Goal: Transaction & Acquisition: Purchase product/service

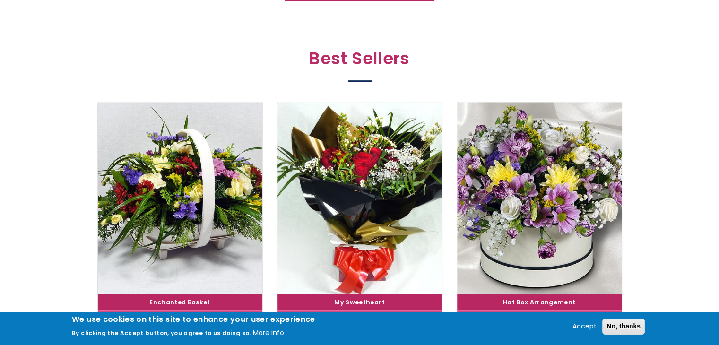
scroll to position [567, 0]
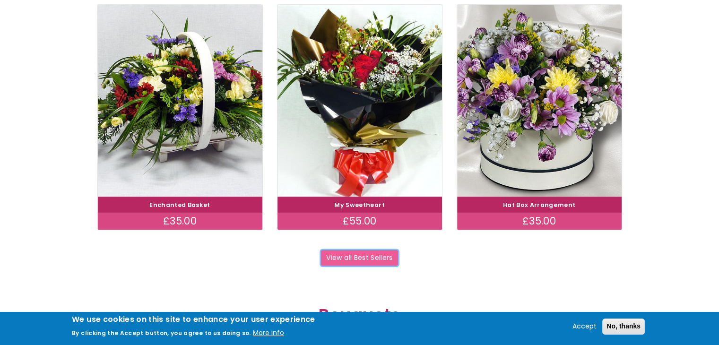
click at [388, 259] on link "View all Best Sellers" at bounding box center [359, 258] width 77 height 16
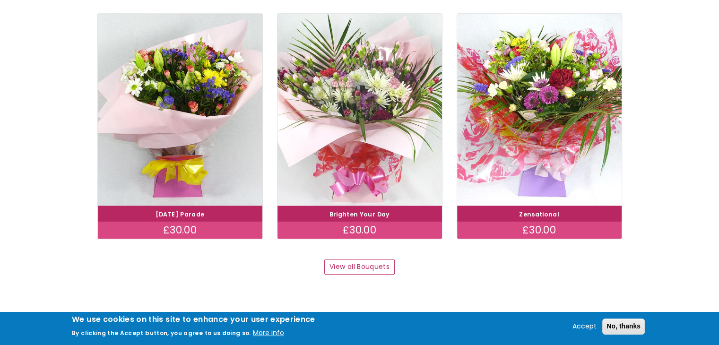
scroll to position [898, 0]
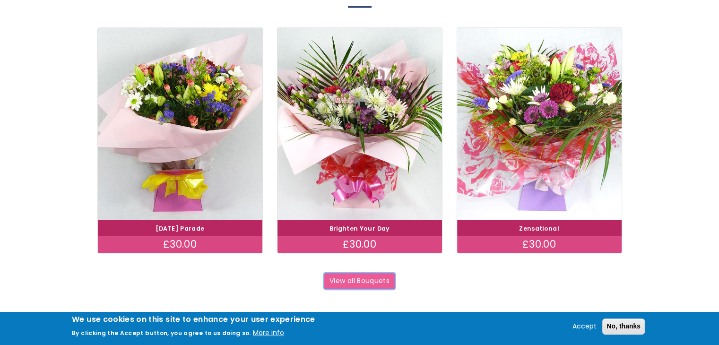
click at [372, 276] on link "View all Bouquets" at bounding box center [359, 281] width 71 height 16
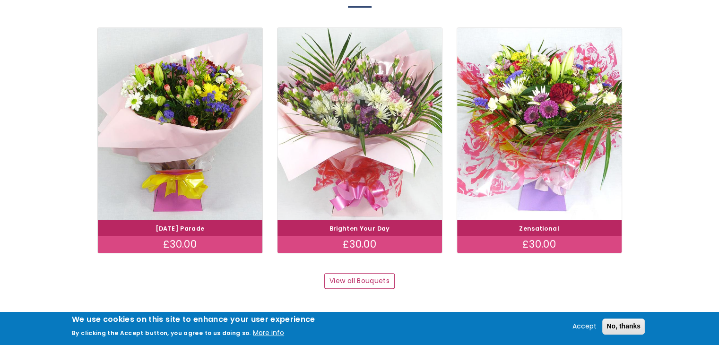
drag, startPoint x: 287, startPoint y: 174, endPoint x: 293, endPoint y: 174, distance: 6.1
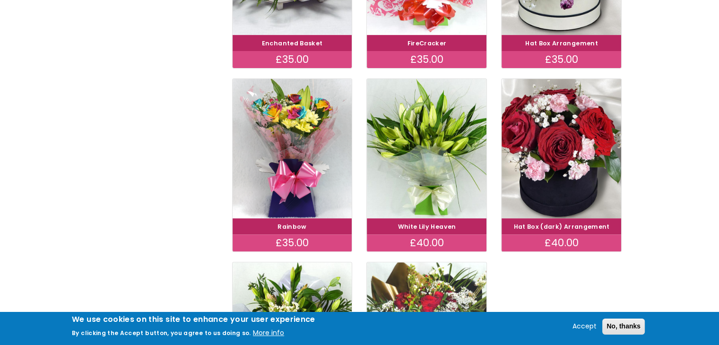
scroll to position [284, 0]
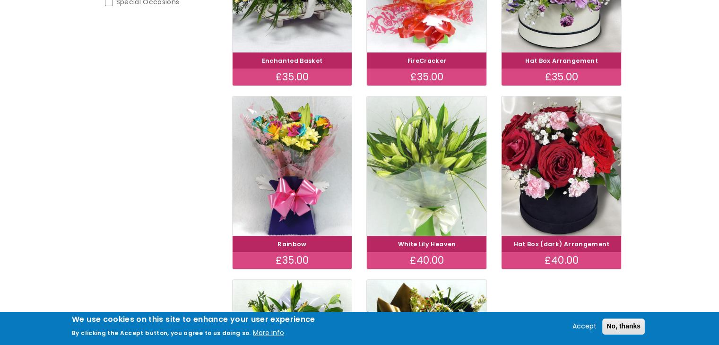
drag, startPoint x: 400, startPoint y: 233, endPoint x: 402, endPoint y: 226, distance: 6.4
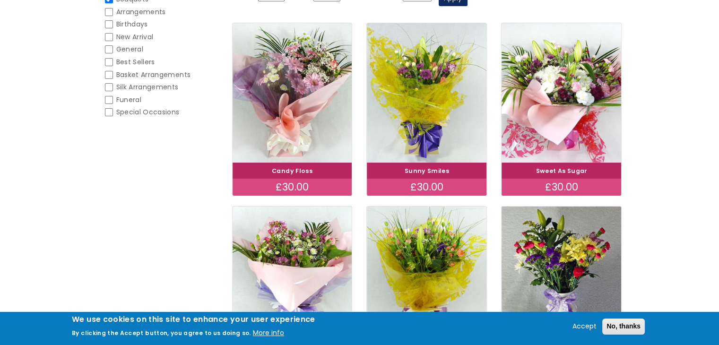
scroll to position [284, 0]
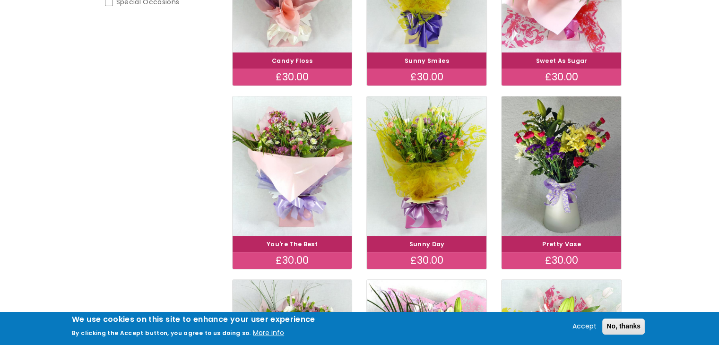
click at [308, 239] on h4 "You're The Best" at bounding box center [292, 243] width 116 height 13
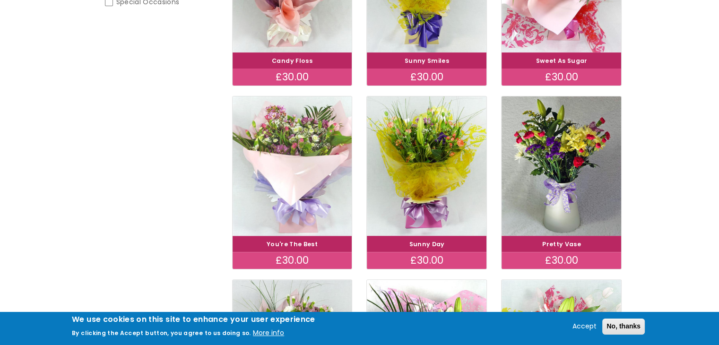
click at [311, 203] on img at bounding box center [292, 166] width 134 height 156
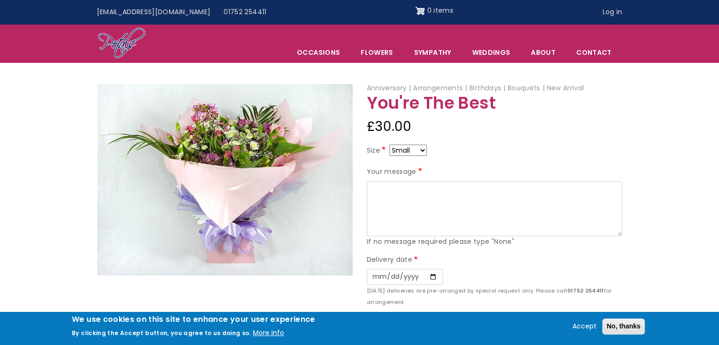
click at [398, 149] on select "Small Medium Large" at bounding box center [407, 150] width 37 height 11
select select "9"
click at [407, 151] on select "Small Medium Large" at bounding box center [407, 150] width 37 height 11
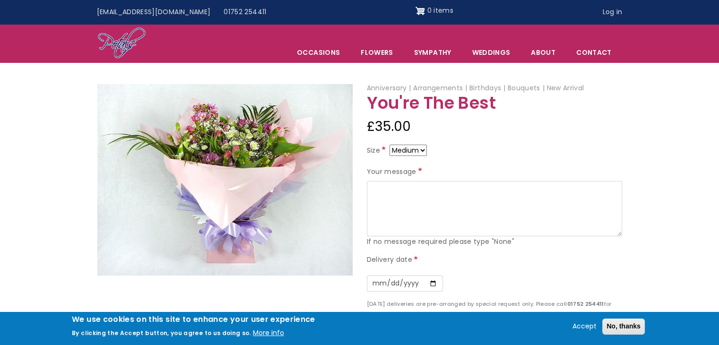
select select "8"
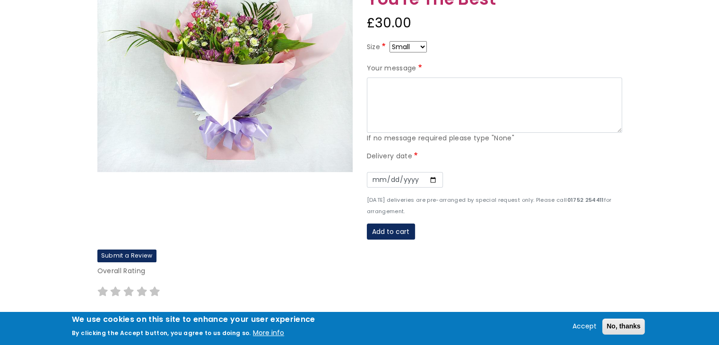
scroll to position [142, 0]
click at [425, 181] on input "Date" at bounding box center [405, 180] width 76 height 16
click at [429, 180] on input "Date" at bounding box center [405, 180] width 76 height 16
click at [507, 183] on div "Date" at bounding box center [494, 179] width 255 height 29
click at [433, 178] on input "Date" at bounding box center [405, 180] width 76 height 16
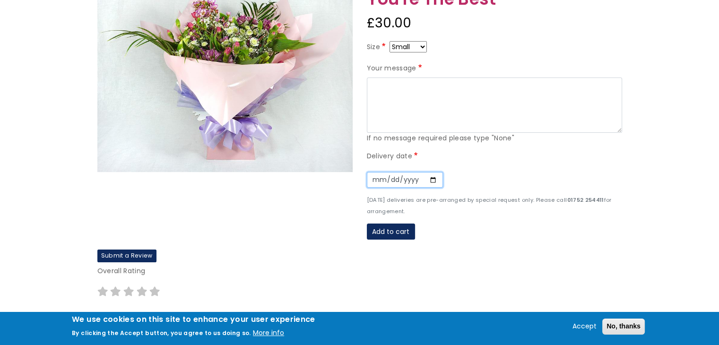
type input "2025-09-20"
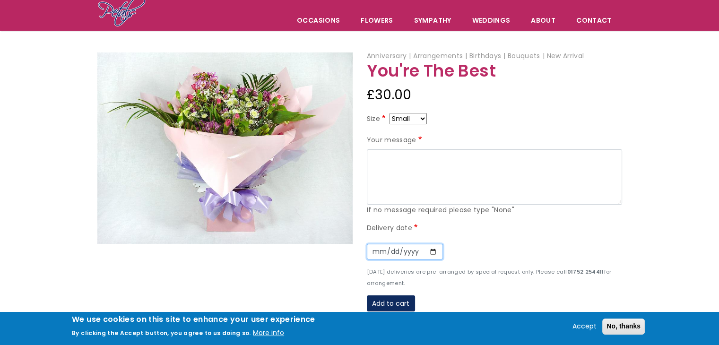
scroll to position [47, 0]
